Goal: Navigation & Orientation: Find specific page/section

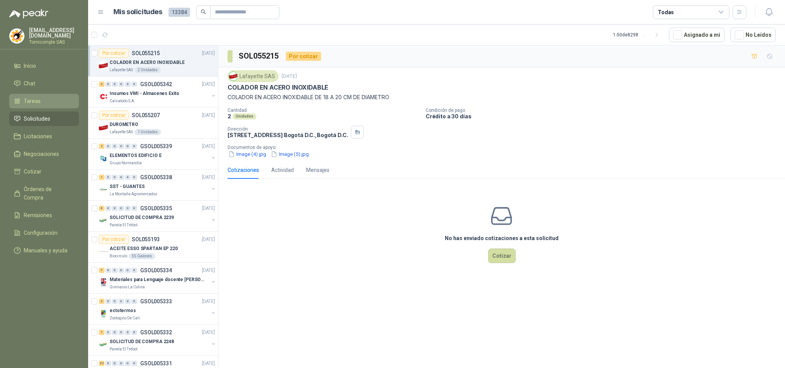
click at [37, 97] on span "Tareas" at bounding box center [32, 101] width 17 height 8
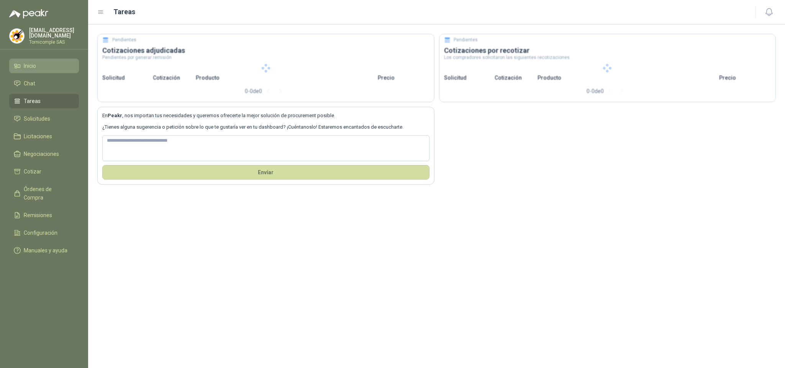
click at [36, 68] on span "Inicio" at bounding box center [30, 66] width 12 height 8
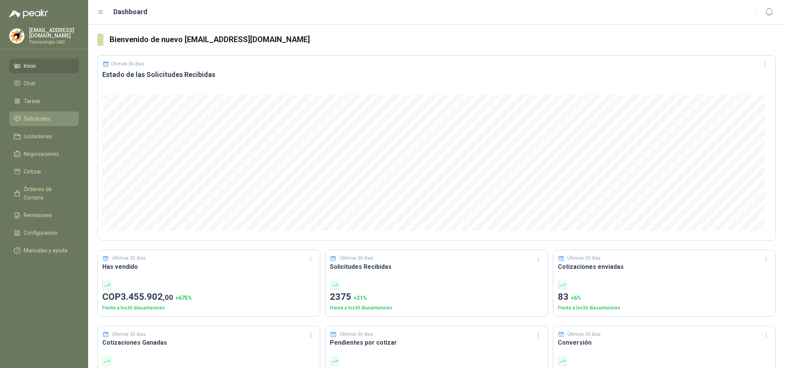
click at [52, 120] on li "Solicitudes" at bounding box center [44, 119] width 61 height 8
